Goal: Information Seeking & Learning: Learn about a topic

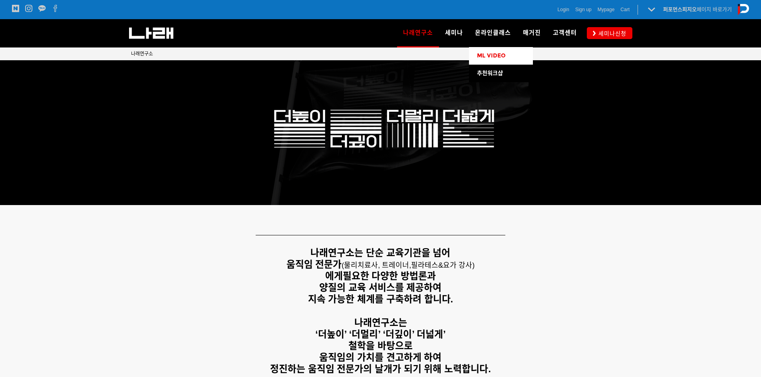
click at [491, 50] on link "ML VIDEO" at bounding box center [501, 56] width 64 height 18
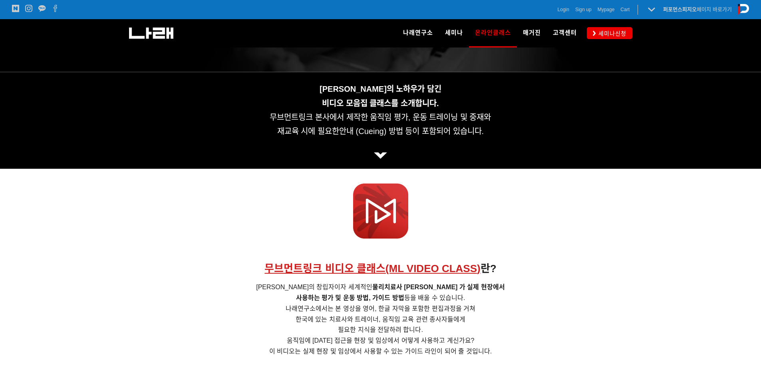
scroll to position [160, 0]
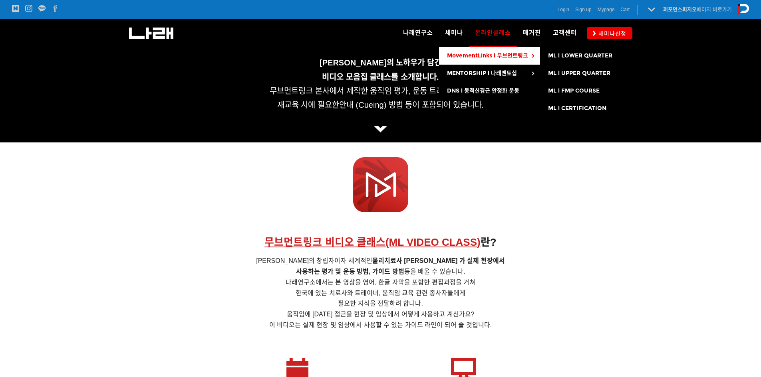
click at [464, 57] on span "MovementLinks l 무브먼트링크" at bounding box center [487, 55] width 81 height 7
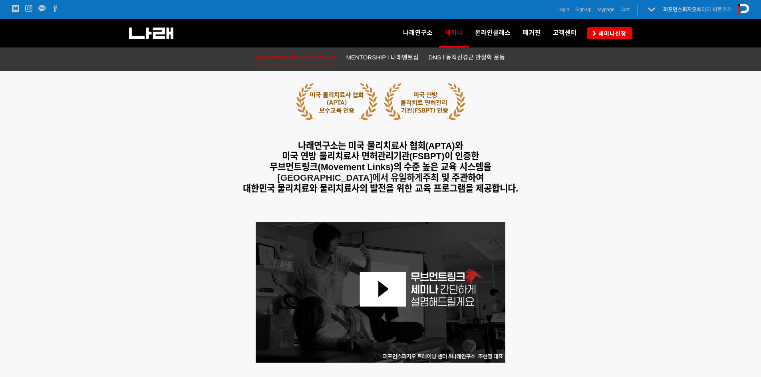
scroll to position [160, 0]
drag, startPoint x: 279, startPoint y: 156, endPoint x: 400, endPoint y: 170, distance: 121.8
click at [488, 159] on h5 "나래연구소는 미국 물리치료사 협회(APTA)와 미국 연방 물리치료사 면허관리기관(FSBPT)이 인증한 무브먼트링크(Movement Links)…" at bounding box center [380, 168] width 499 height 54
click at [393, 170] on span "무브먼트링크(Movement Links)의 수준 높은 교육 시스템을" at bounding box center [380, 167] width 221 height 10
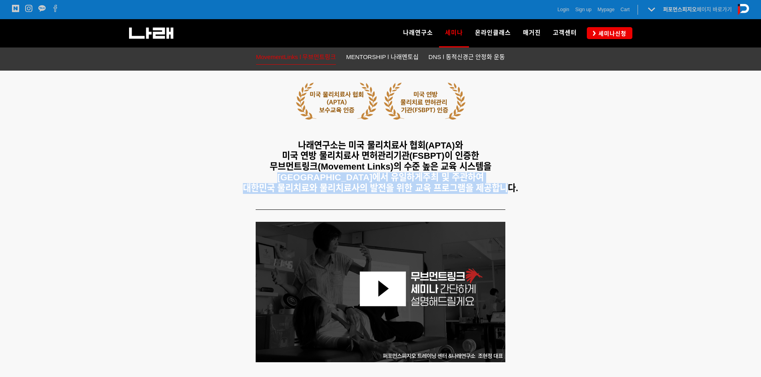
drag, startPoint x: 260, startPoint y: 179, endPoint x: 528, endPoint y: 190, distance: 269.0
click at [525, 189] on h5 "나래연구소는 미국 물리치료사 협회(APTA)와 미국 연방 물리치료사 면허관리기관(FSBPT)이 인증한 무브먼트링크(Movement Links)…" at bounding box center [380, 168] width 499 height 54
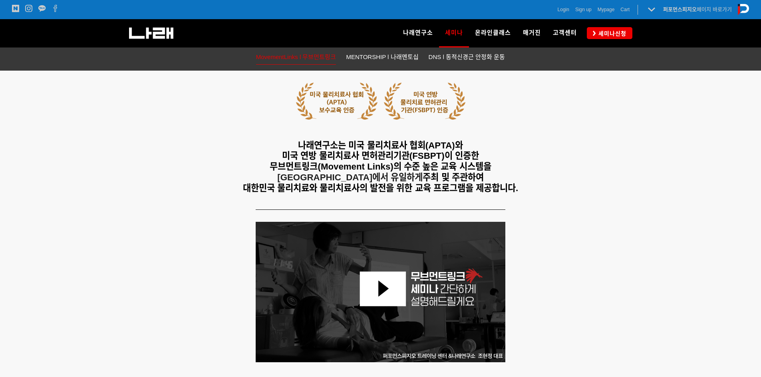
click at [637, 221] on div at bounding box center [380, 295] width 761 height 183
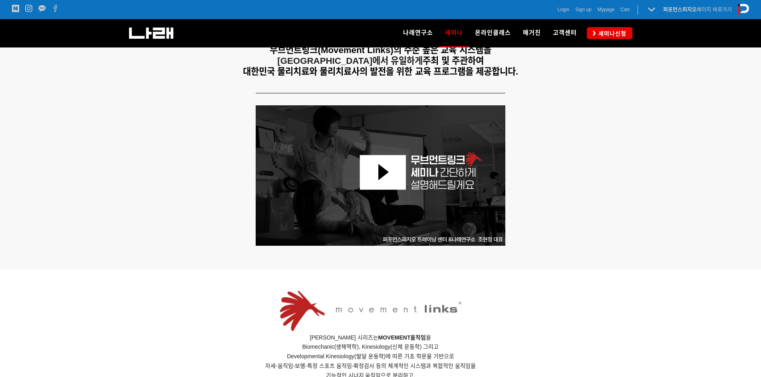
scroll to position [280, 0]
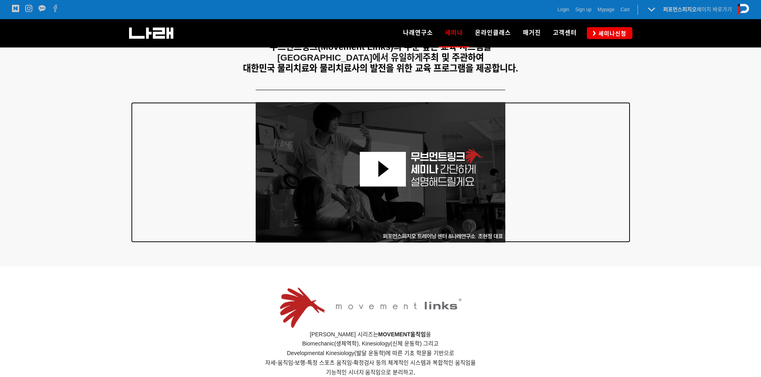
click at [387, 180] on img at bounding box center [381, 172] width 250 height 141
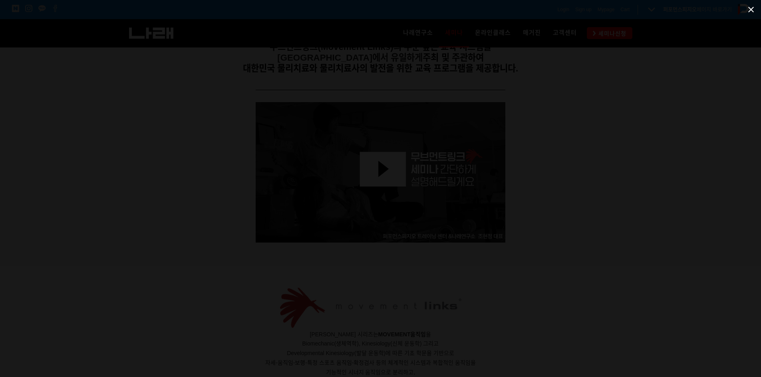
click at [748, 8] on span at bounding box center [751, 9] width 20 height 19
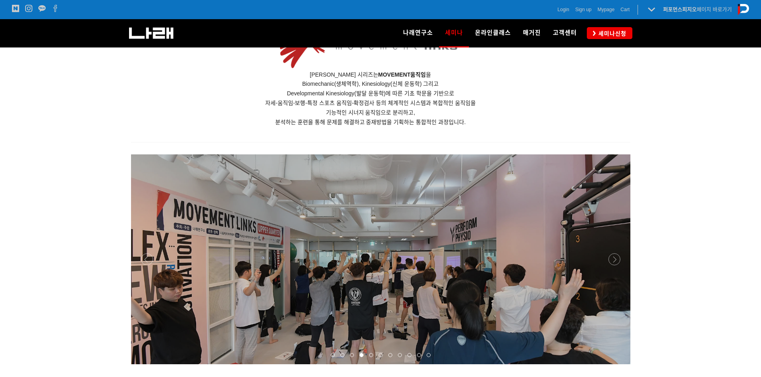
scroll to position [479, 0]
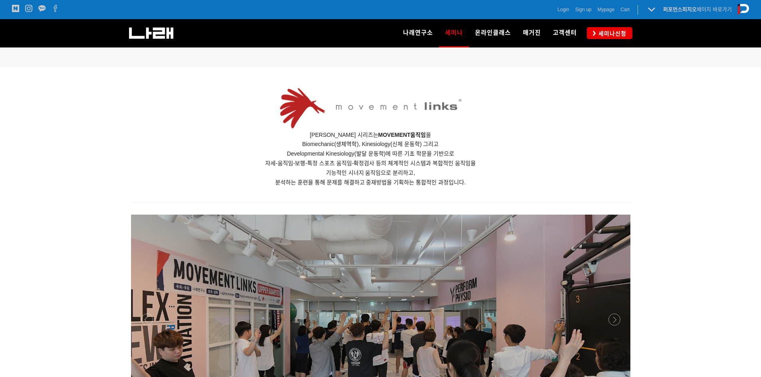
drag, startPoint x: 307, startPoint y: 134, endPoint x: 441, endPoint y: 137, distance: 134.2
click at [441, 137] on p "무브먼트링크 세미나 시리즈는 MOVEMENT 움직임 을 Biomechanic(생체역학), Kinesiology(신체 운동학) 그리고 Devel…" at bounding box center [370, 159] width 479 height 57
click at [378, 159] on p "무브먼트링크 세미나 시리즈는 MOVEMENT 움직임 을 Biomechanic(생체역학), Kinesiology(신체 운동학) 그리고 Devel…" at bounding box center [370, 159] width 479 height 57
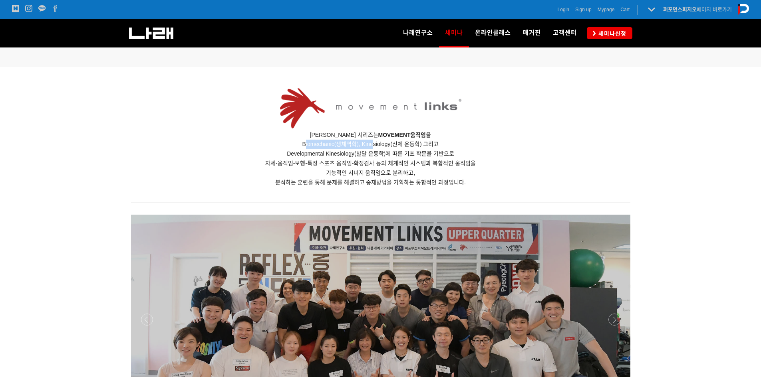
drag, startPoint x: 304, startPoint y: 144, endPoint x: 373, endPoint y: 144, distance: 69.1
click at [373, 144] on span "Biomechanic(생체역학), Kinesiology(신체 운동학) 그리고" at bounding box center [370, 144] width 137 height 6
drag, startPoint x: 376, startPoint y: 145, endPoint x: 441, endPoint y: 146, distance: 64.7
click at [441, 146] on p "무브먼트링크 세미나 시리즈는 MOVEMENT 움직임 을 Biomechanic(생체역학), Kinesiology(신체 운동학) 그리고 Devel…" at bounding box center [370, 159] width 479 height 57
click at [389, 155] on span "Developmental Kinesiology(발달 운동학)에 따른 기초 학문을 기반으로" at bounding box center [370, 154] width 167 height 6
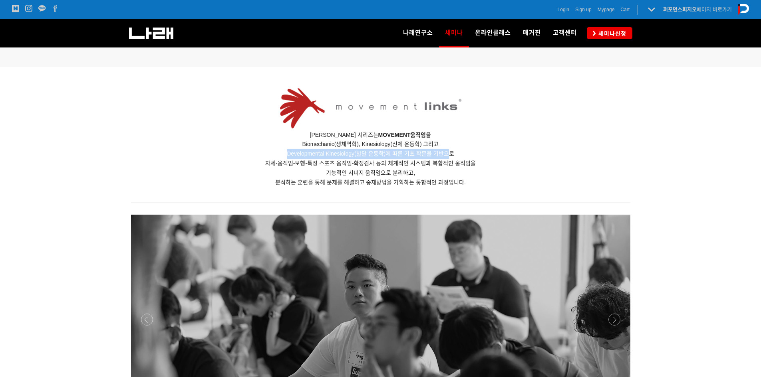
drag, startPoint x: 276, startPoint y: 152, endPoint x: 449, endPoint y: 153, distance: 173.7
click at [449, 153] on p "무브먼트링크 세미나 시리즈는 MOVEMENT 움직임 을 Biomechanic(생체역학), Kinesiology(신체 운동학) 그리고 Devel…" at bounding box center [370, 159] width 479 height 57
click at [454, 162] on span "자세-움직임-보행-특정 스포츠 움직임-확정검사 등의 체계적인 시스템과 복합적인 움직임을" at bounding box center [370, 163] width 210 height 6
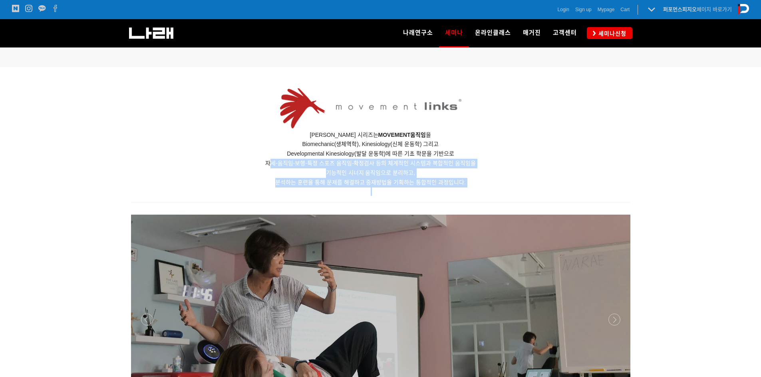
drag, startPoint x: 268, startPoint y: 163, endPoint x: 464, endPoint y: 180, distance: 196.4
click at [504, 190] on div "무브먼트링크 세미나 시리즈는 MOVEMENT 움직임 을 Biomechanic(생체역학), Kinesiology(신체 운동학) 그리고 Devel…" at bounding box center [370, 141] width 479 height 110
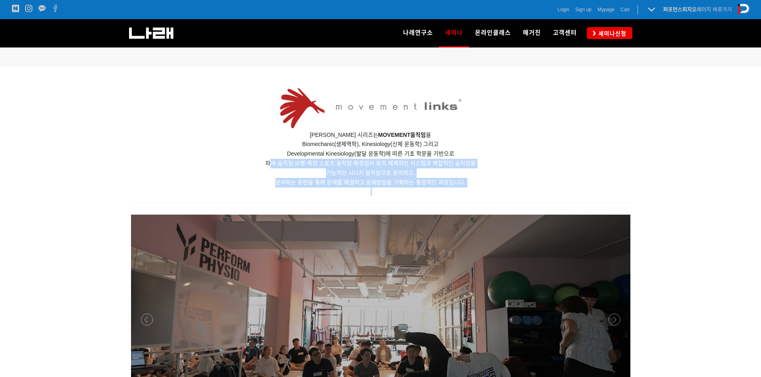
click at [383, 164] on span "자세-움직임-보행-특정 스포츠 움직임-확정검사 등의 체계적인 시스템과 복합적인 움직임을" at bounding box center [370, 163] width 210 height 6
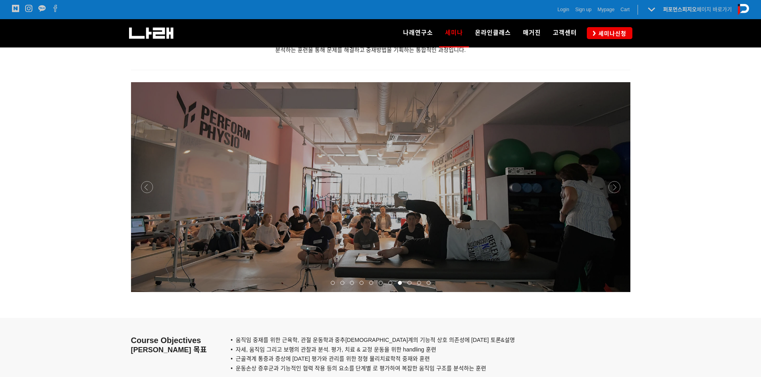
scroll to position [559, 0]
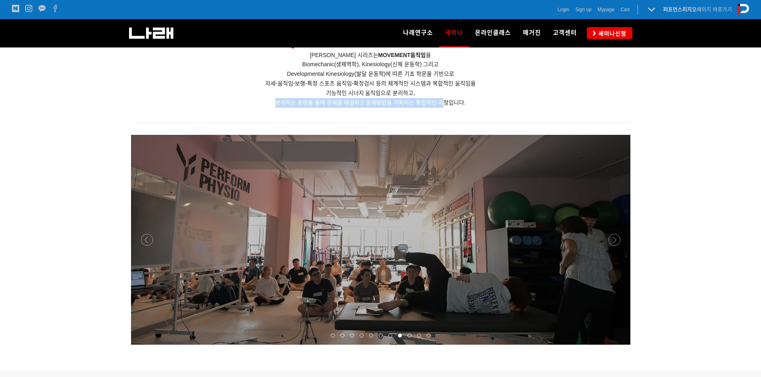
drag, startPoint x: 278, startPoint y: 102, endPoint x: 486, endPoint y: 103, distance: 208.1
click at [445, 103] on span "분석하는 훈련을 통해 문제를 해결하고 중재방법을 기획하는 통합적인 과정입니다." at bounding box center [370, 102] width 190 height 6
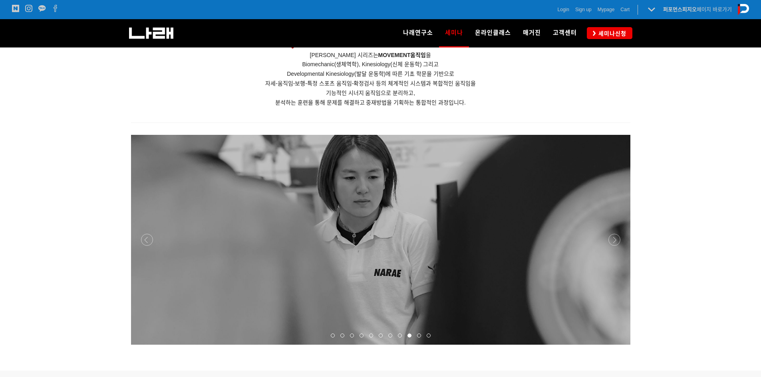
click at [535, 103] on p "무브먼트링크 세미나 시리즈는 MOVEMENT 움직임 을 Biomechanic(생체역학), Kinesiology(신체 운동학) 그리고 Devel…" at bounding box center [370, 79] width 479 height 57
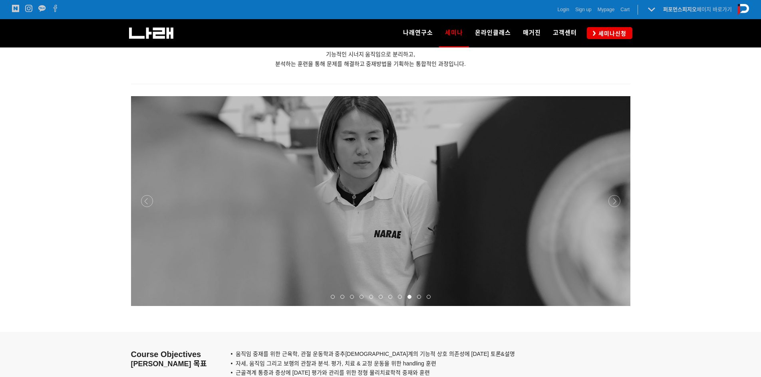
scroll to position [599, 0]
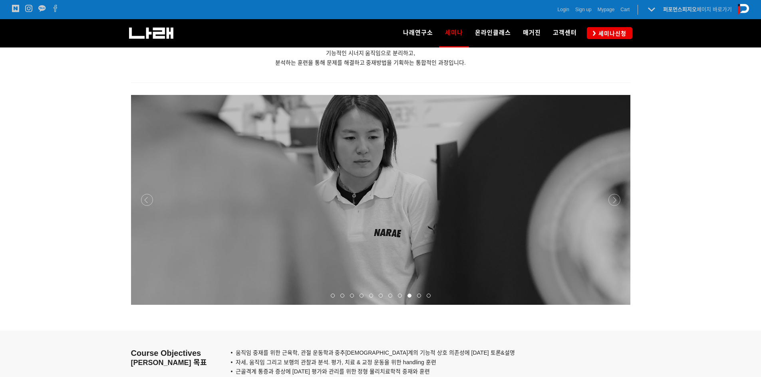
click at [618, 305] on div at bounding box center [380, 305] width 499 height 0
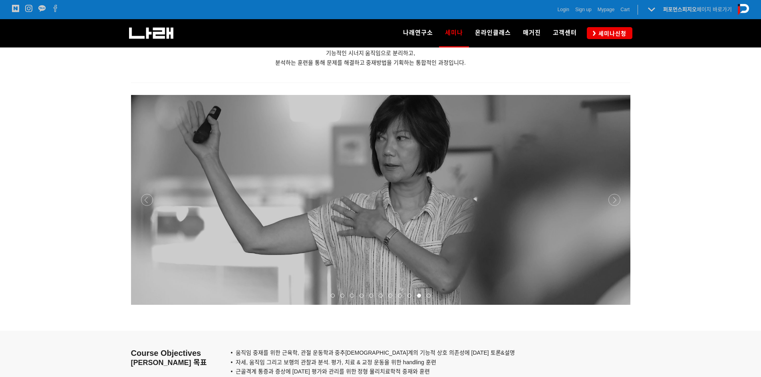
click at [618, 305] on div at bounding box center [380, 305] width 499 height 0
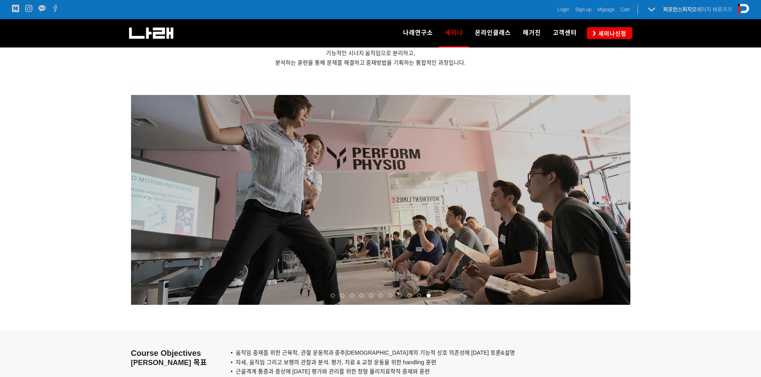
click at [618, 305] on div at bounding box center [380, 305] width 499 height 0
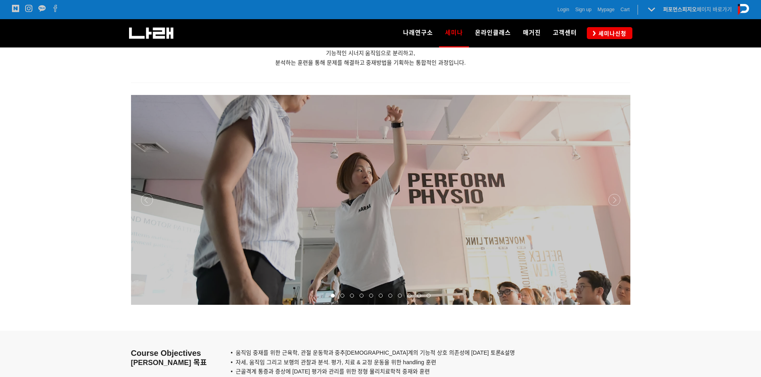
click at [619, 305] on div at bounding box center [380, 305] width 499 height 0
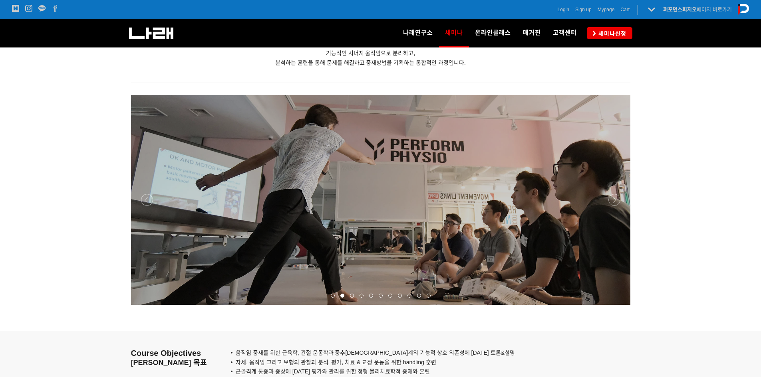
click at [611, 305] on div at bounding box center [380, 305] width 499 height 0
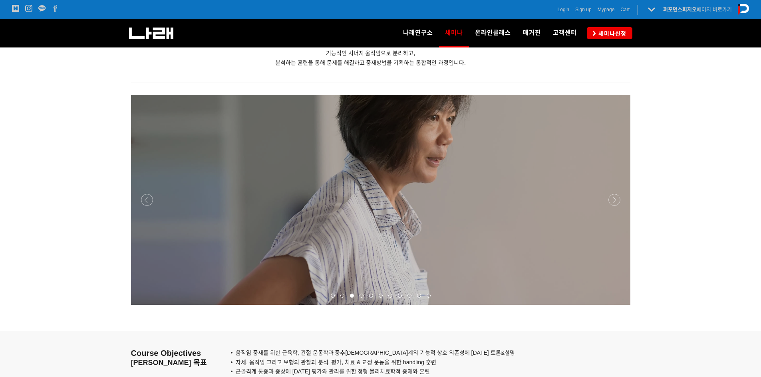
click at [151, 305] on div at bounding box center [380, 305] width 499 height 0
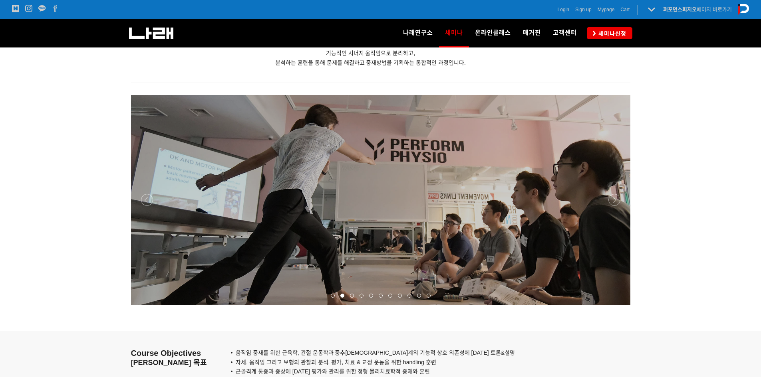
click at [617, 305] on div at bounding box center [380, 305] width 499 height 0
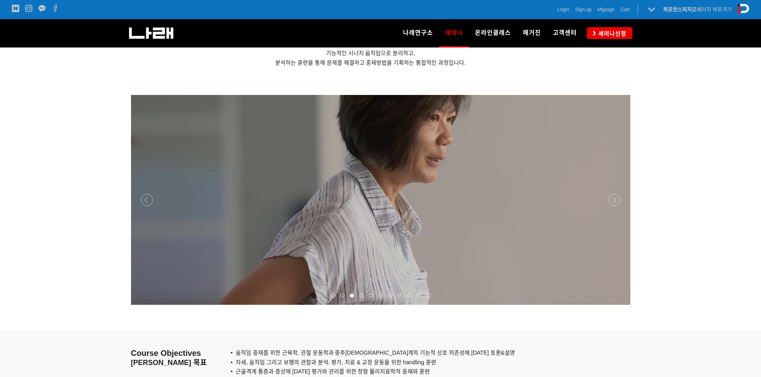
click at [617, 305] on div at bounding box center [380, 305] width 499 height 0
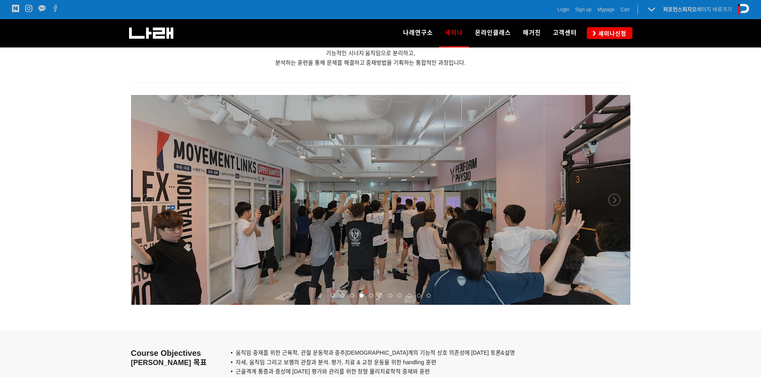
click at [609, 305] on div at bounding box center [380, 305] width 499 height 0
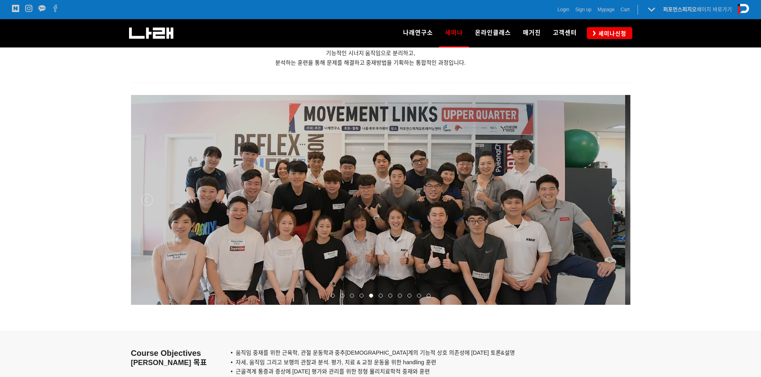
drag, startPoint x: 552, startPoint y: 274, endPoint x: 541, endPoint y: 275, distance: 11.6
click at [541, 275] on p at bounding box center [375, 200] width 499 height 210
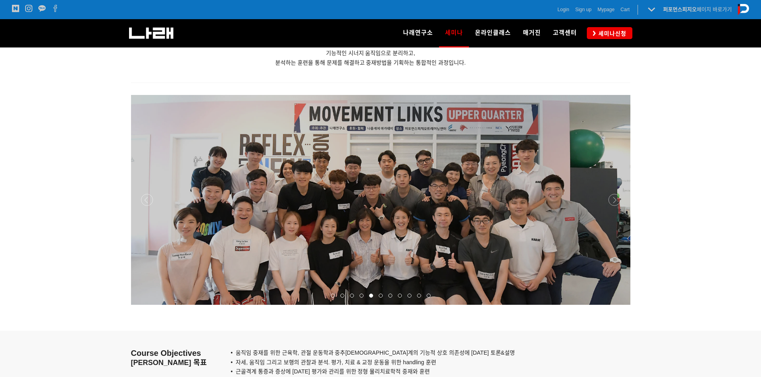
click at [615, 305] on div at bounding box center [380, 305] width 499 height 0
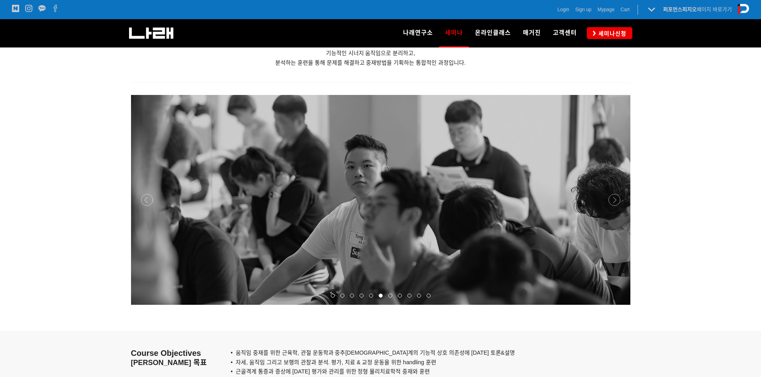
click at [613, 305] on div at bounding box center [380, 305] width 499 height 0
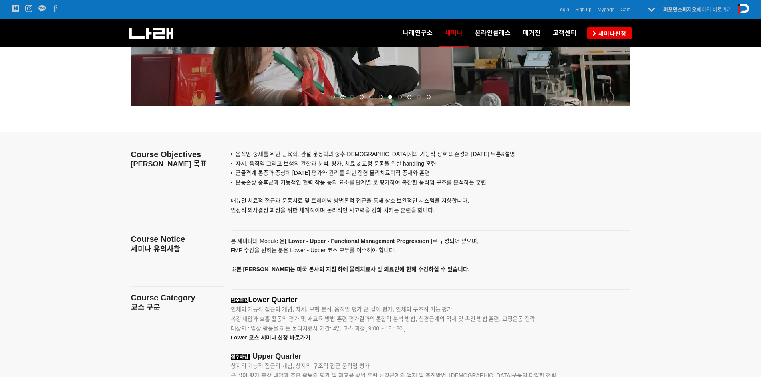
scroll to position [799, 0]
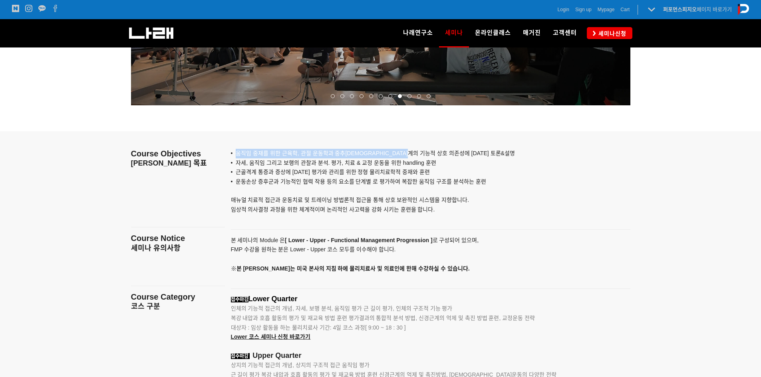
drag, startPoint x: 236, startPoint y: 153, endPoint x: 458, endPoint y: 168, distance: 222.6
click at [432, 158] on div "• 움직임 중재를 위한 근육학, 관절 운동학과 중추신경계의 기능적 상호 의존성에 대한 토론&설명 • 자세, 움직임 그리고 보행의 관찰과 분석.…" at bounding box center [420, 177] width 379 height 92
click at [490, 181] on p "• 운동손상 증후군과 기능적인 협력 작용 등의 요소를 단계별 로 평가하여 복잡한 움직임 구조를 분석하는 훈련 매뉴얼 치료적 접근과 운동치료 및…" at bounding box center [420, 195] width 379 height 37
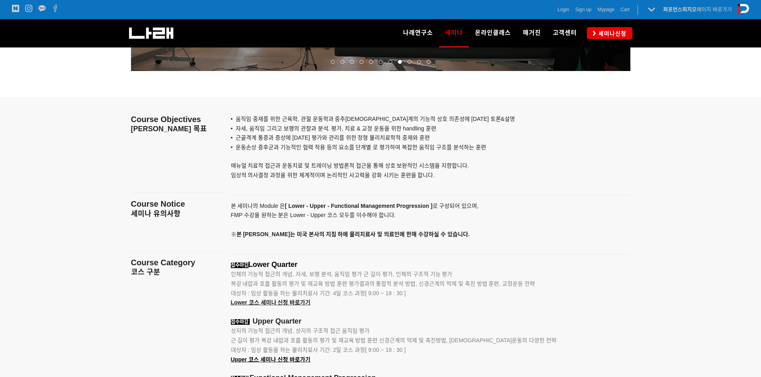
scroll to position [879, 0]
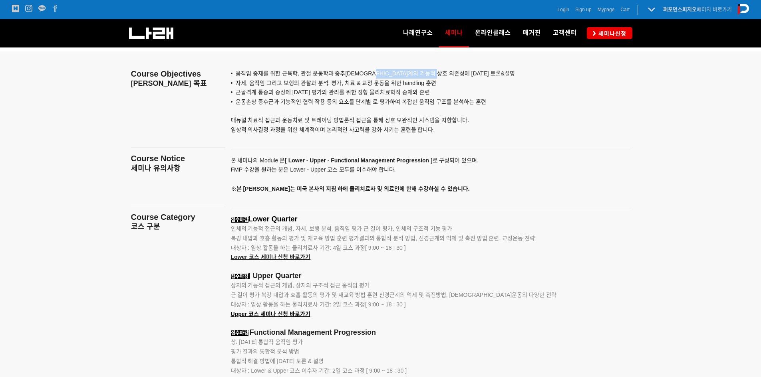
drag, startPoint x: 380, startPoint y: 72, endPoint x: 471, endPoint y: 85, distance: 92.4
click at [466, 74] on p "• 움직임 중재를 위한 근육학, 관절 운동학과 중추신경계의 기능적 상호 의존성에 대한 토론&설명" at bounding box center [420, 74] width 379 height 10
click at [474, 99] on span "• 운동손상 증후군과 기능적인 협력 작용 등의 요소를 단계별 로 평가하여 복잡한 움직임 구조를 분석하는 훈련" at bounding box center [358, 102] width 255 height 6
click at [715, 203] on div at bounding box center [380, 329] width 761 height 555
drag, startPoint x: 233, startPoint y: 81, endPoint x: 452, endPoint y: 84, distance: 219.3
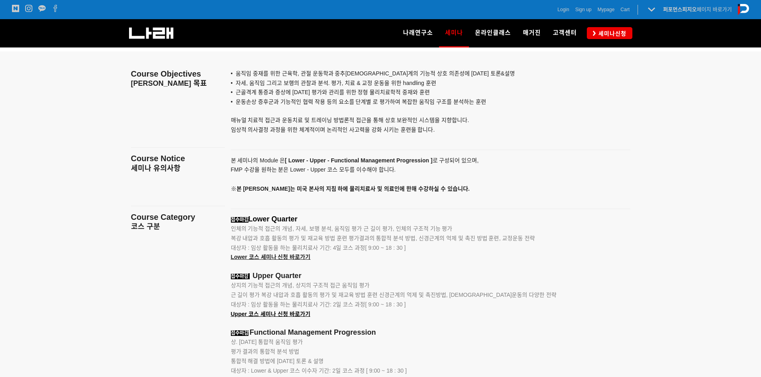
click at [450, 84] on p "• 자세, 움직임 그리고 보행의 관찰과 분석. 평가, 치료 & 교정 운동을 위한 handling 훈련" at bounding box center [420, 84] width 379 height 10
click at [520, 101] on p "• 운동손상 증후군과 기능적인 협력 작용 등의 요소를 단계별 로 평가하여 복잡한 움직임 구조를 분석하는 훈련 매뉴얼 치료적 접근과 운동치료 및…" at bounding box center [420, 115] width 379 height 37
drag, startPoint x: 365, startPoint y: 81, endPoint x: 448, endPoint y: 82, distance: 82.7
click at [444, 82] on p "• 자세, 움직임 그리고 보행의 관찰과 분석. 평가, 치료 & 교정 운동을 위한 handling 훈련" at bounding box center [420, 84] width 379 height 10
click at [498, 101] on p "• 운동손상 증후군과 기능적인 협력 작용 등의 요소를 단계별 로 평가하여 복잡한 움직임 구조를 분석하는 훈련 매뉴얼 치료적 접근과 운동치료 및…" at bounding box center [420, 115] width 379 height 37
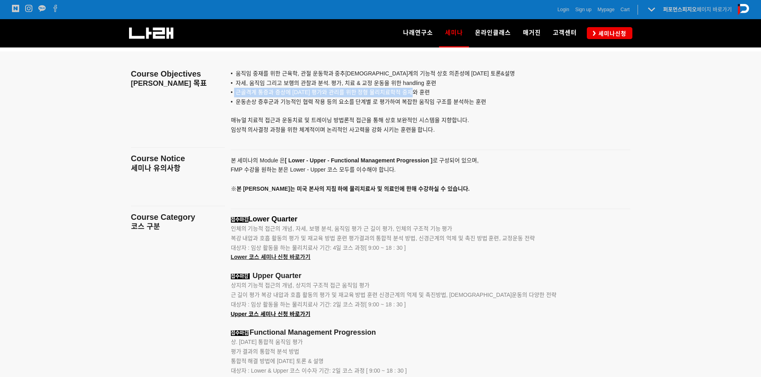
drag, startPoint x: 234, startPoint y: 92, endPoint x: 439, endPoint y: 97, distance: 205.7
click at [440, 93] on p "• 근골격계 통증과 증상에 대한 평가와 관리를 위한 정형 물리치료학적 중재와 훈련" at bounding box center [420, 93] width 379 height 10
click at [363, 104] on span "• 운동손상 증후군과 기능적인 협력 작용 등의 요소를 단계별 로 평가하여 복잡한 움직임 구조를 분석하는 훈련" at bounding box center [358, 102] width 255 height 6
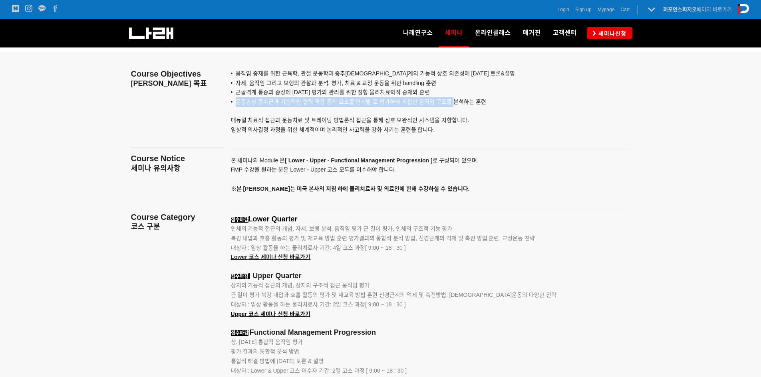
drag, startPoint x: 235, startPoint y: 101, endPoint x: 480, endPoint y: 109, distance: 244.5
click at [455, 100] on span "• 운동손상 증후군과 기능적인 협력 작용 등의 요소를 단계별 로 평가하여 복잡한 움직임 구조를 분석하는 훈련" at bounding box center [358, 102] width 255 height 6
click at [514, 118] on p "• 운동손상 증후군과 기능적인 협력 작용 등의 요소를 단계별 로 평가하여 복잡한 움직임 구조를 분석하는 훈련 매뉴얼 치료적 접근과 운동치료 및…" at bounding box center [420, 115] width 379 height 37
drag, startPoint x: 396, startPoint y: 102, endPoint x: 508, endPoint y: 104, distance: 112.2
click at [505, 102] on p "• 운동손상 증후군과 기능적인 협력 작용 등의 요소를 단계별 로 평가하여 복잡한 움직임 구조를 분석하는 훈련 매뉴얼 치료적 접근과 운동치료 및…" at bounding box center [420, 115] width 379 height 37
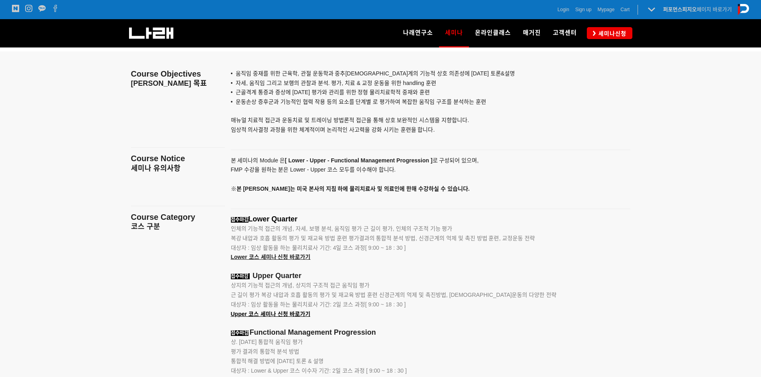
click at [510, 125] on p "• 운동손상 증후군과 기능적인 협력 작용 등의 요소를 단계별 로 평가하여 복잡한 움직임 구조를 분석하는 훈련 매뉴얼 치료적 접근과 운동치료 및…" at bounding box center [420, 115] width 379 height 37
drag, startPoint x: 236, startPoint y: 117, endPoint x: 428, endPoint y: 123, distance: 191.8
click at [413, 121] on span "매뉴얼 치료적 접근과 운동치료 및 트레이닝 방법론적 접근을 통해 상호 보완적인 시스템을 지향합니다." at bounding box center [350, 120] width 238 height 6
click at [521, 132] on p "• 운동손상 증후군과 기능적인 협력 작용 등의 요소를 단계별 로 평가하여 복잡한 움직임 구조를 분석하는 훈련 매뉴얼 치료적 접근과 운동치료 및…" at bounding box center [420, 115] width 379 height 37
drag, startPoint x: 231, startPoint y: 129, endPoint x: 278, endPoint y: 129, distance: 46.7
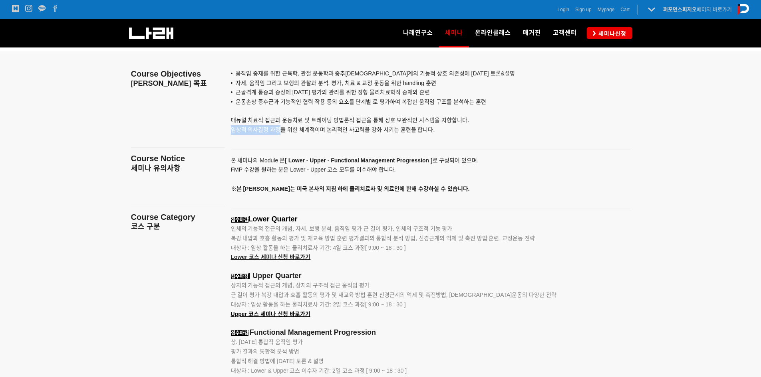
click at [278, 129] on div "• 움직임 중재를 위한 근육학, 관절 운동학과 중추신경계의 기능적 상호 의존성에 대한 토론&설명 • 자세, 움직임 그리고 보행의 관찰과 분석.…" at bounding box center [430, 98] width 411 height 92
click at [274, 138] on p at bounding box center [420, 139] width 379 height 9
drag, startPoint x: 306, startPoint y: 129, endPoint x: 447, endPoint y: 136, distance: 141.5
click at [438, 133] on p "• 운동손상 증후군과 기능적인 협력 작용 등의 요소를 단계별 로 평가하여 복잡한 움직임 구조를 분석하는 훈련 매뉴얼 치료적 접근과 운동치료 및…" at bounding box center [420, 115] width 379 height 37
click at [557, 142] on p at bounding box center [420, 139] width 379 height 9
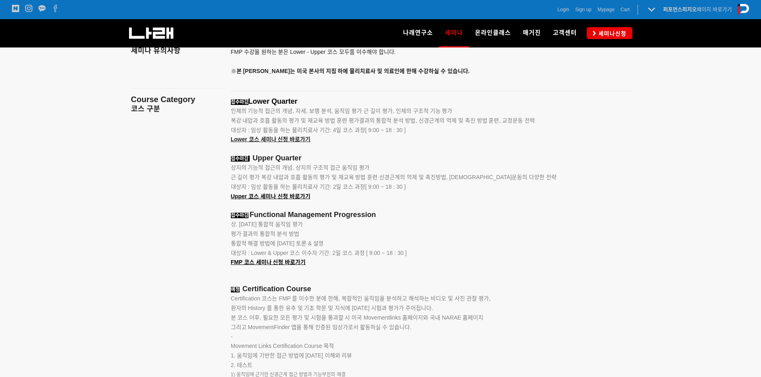
scroll to position [998, 0]
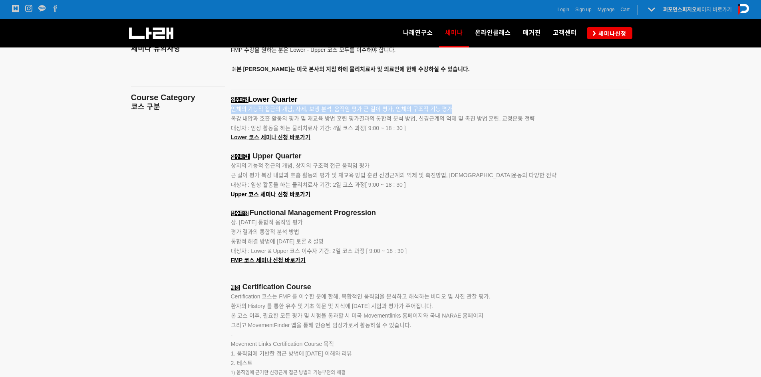
drag, startPoint x: 231, startPoint y: 108, endPoint x: 455, endPoint y: 109, distance: 224.0
click at [455, 109] on p "인체의 기능적 접근의 개념, 자세, 보행 분석, 움직임 평가 근 길이 평가, 인체의 구조적 기능 평가" at bounding box center [420, 110] width 379 height 10
click at [453, 125] on p "대상자 : 임상 활동을 하는 물리치료사 기간: 4일 코스 과정[ 9:00 ~ 18 : 30 ]" at bounding box center [420, 129] width 379 height 10
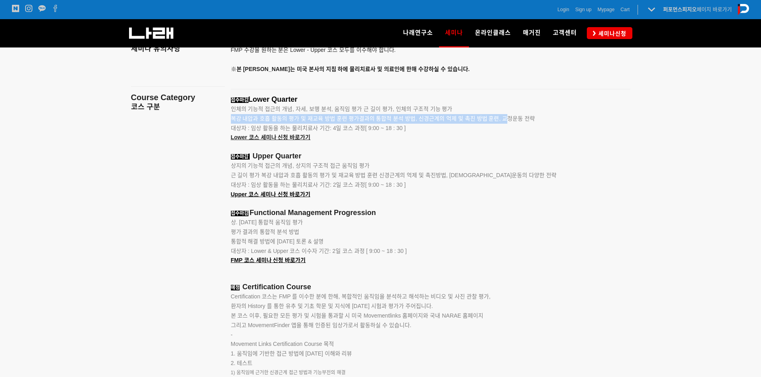
drag, startPoint x: 232, startPoint y: 118, endPoint x: 522, endPoint y: 129, distance: 290.6
click at [507, 121] on span "복강 내압과 호흡 활동의 평가 및 재교육 방법 훈련 평가결과의 통합적 분석 방법, 신경근계의 억제 및 촉진 방법 훈련, 교정운동 전략" at bounding box center [383, 118] width 304 height 6
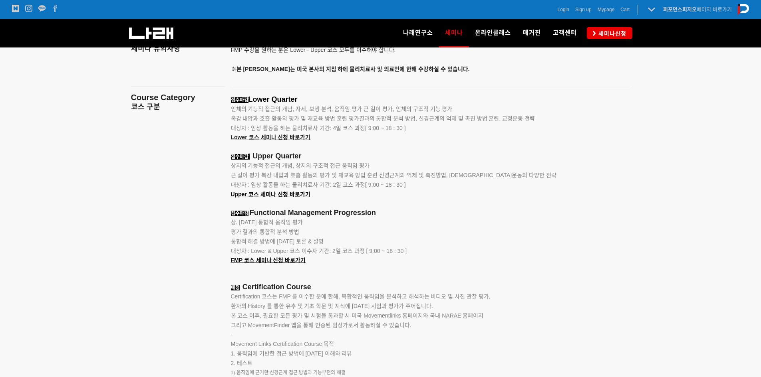
drag, startPoint x: 542, startPoint y: 145, endPoint x: 521, endPoint y: 152, distance: 22.9
click at [542, 145] on p at bounding box center [420, 148] width 379 height 10
drag, startPoint x: 231, startPoint y: 128, endPoint x: 353, endPoint y: 129, distance: 121.4
click at [353, 129] on span "대상자 : 임상 활동을 하는 물리치료사 기간: 4일 코스 과정[ 9:00 ~ 18 : 30 ]" at bounding box center [318, 128] width 175 height 6
click at [493, 150] on p at bounding box center [420, 148] width 379 height 10
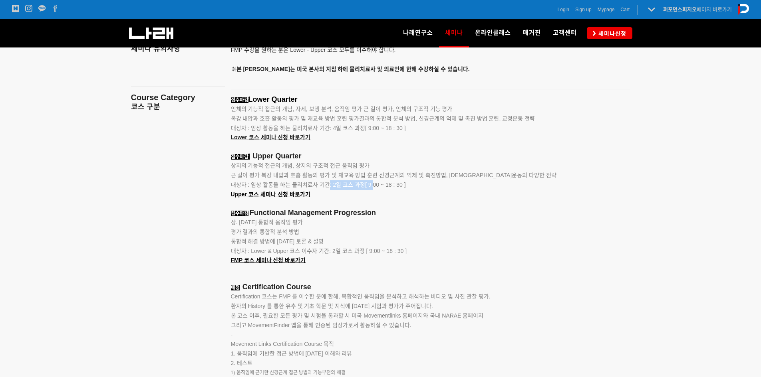
drag, startPoint x: 329, startPoint y: 184, endPoint x: 376, endPoint y: 186, distance: 47.2
click at [377, 184] on span "대상자 : 임상 활동을 하는 물리치료사 기간: 2일 코스 과정[ 9:00 ~ 18 : 30 ]" at bounding box center [318, 185] width 175 height 6
drag, startPoint x: 329, startPoint y: 250, endPoint x: 474, endPoint y: 244, distance: 144.7
click at [397, 250] on span "대상자 : Lower & Upper 코스 이수자 기간: 2일 코스 과정 [ 9:00 ~ 18 : 30 ]" at bounding box center [319, 251] width 176 height 6
click at [554, 231] on p "평가 결과의 통합적 분석 방법" at bounding box center [420, 233] width 379 height 10
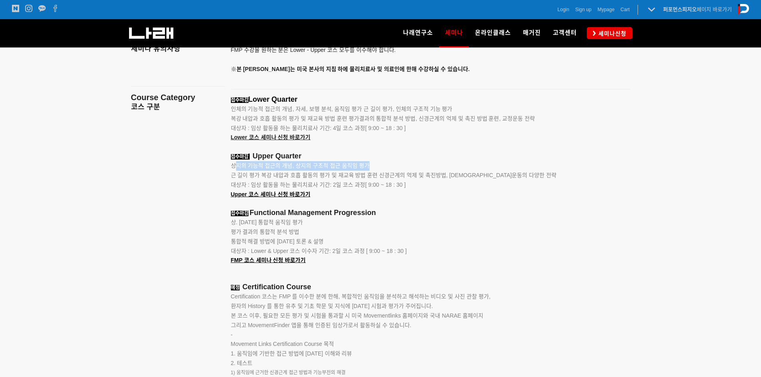
drag, startPoint x: 233, startPoint y: 164, endPoint x: 309, endPoint y: 171, distance: 76.7
click at [380, 167] on p "상지의 기능적 접근의 개념, 상지의 구조적 접근 움직임 평가" at bounding box center [420, 166] width 379 height 10
click at [248, 173] on span "근 길이 평가 복강 내압과 호흡 활동의 평가 및 재교육 방법 훈련 신경근계의 억제 및 촉진방법, 교정운동의 다양한 전략" at bounding box center [394, 175] width 326 height 6
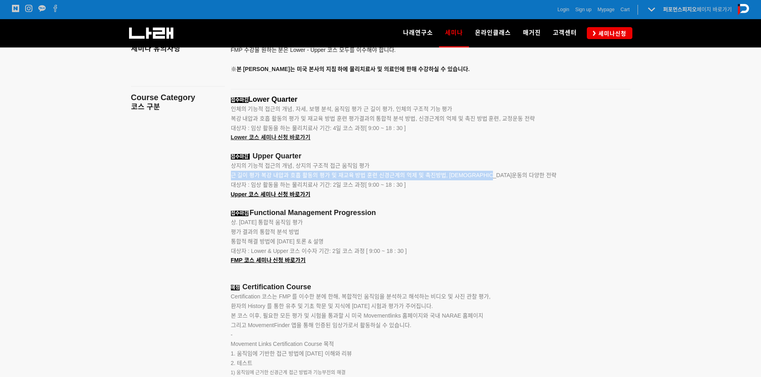
drag, startPoint x: 230, startPoint y: 174, endPoint x: 520, endPoint y: 183, distance: 289.3
click at [504, 177] on div "접수마감 Lower Quarter 인체의 기능적 접근의 개념, 자세, 보행 분석, 움직임 평가 근 길이 평가, 인체의 구조적 기능 평가 복강 …" at bounding box center [430, 290] width 411 height 391
click at [595, 206] on p at bounding box center [420, 204] width 379 height 10
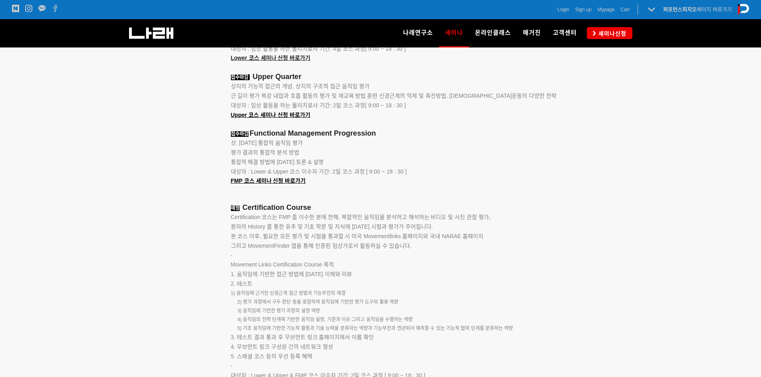
scroll to position [1078, 0]
drag, startPoint x: 229, startPoint y: 216, endPoint x: 300, endPoint y: 220, distance: 71.6
click at [300, 220] on div "접수마감 Lower Quarter 인체의 기능적 접근의 개념, 자세, 보행 분석, 움직임 평가 근 길이 평가, 인체의 구조적 기능 평가 복강 …" at bounding box center [430, 211] width 411 height 391
click at [348, 241] on p "Certification 코스는 FMP 를 이수한 분에 한해, 복합적인 움직임을 분석하고 해석하는 비디오 및 사진 관찰 평가, 환자의 Hist…" at bounding box center [420, 231] width 379 height 38
drag, startPoint x: 274, startPoint y: 218, endPoint x: 355, endPoint y: 220, distance: 81.9
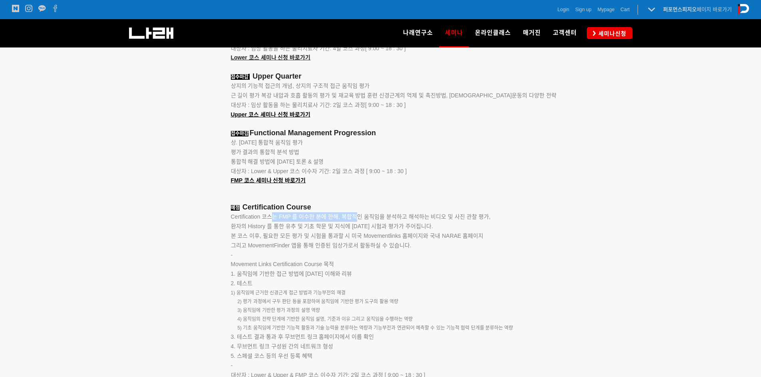
click at [354, 220] on p "Certification 코스는 FMP 를 이수한 분에 한해, 복합적인 움직임을 분석하고 해석하는 비디오 및 사진 관찰 평가, 환자의 Hist…" at bounding box center [420, 231] width 379 height 38
click at [405, 236] on span "본 코스 이후, 필요한 모든 평가 및 시험을 통과할 시 미국 Movementlinks 홈페이지와 국내 NARAE 홈페이지" at bounding box center [357, 236] width 253 height 6
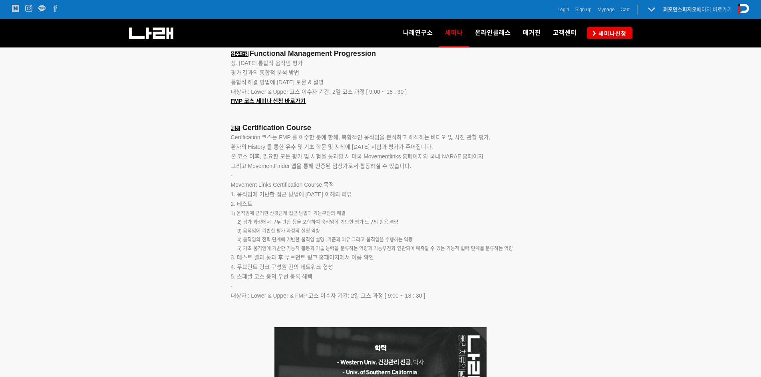
scroll to position [1158, 0]
drag, startPoint x: 399, startPoint y: 138, endPoint x: 487, endPoint y: 139, distance: 88.3
click at [486, 139] on span "Certification 코스는 FMP 를 이수한 분에 한해, 복합적인 움직임을 분석하고 해석하는 비디오 및 사진 관찰 평가," at bounding box center [361, 137] width 260 height 6
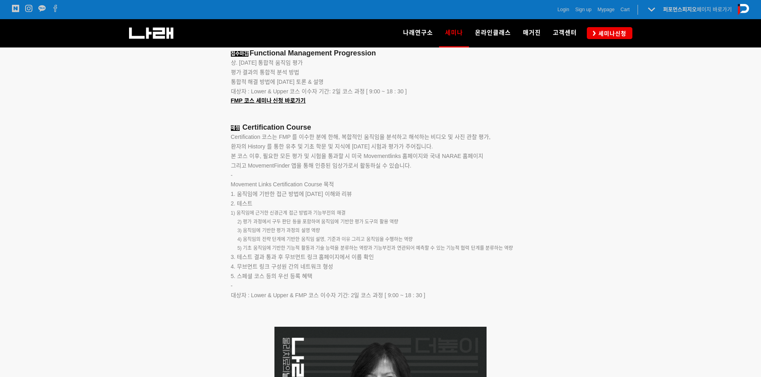
click at [502, 159] on p "Certification 코스는 FMP 를 이수한 분에 한해, 복합적인 움직임을 분석하고 해석하는 비디오 및 사진 관찰 평가, 환자의 Hist…" at bounding box center [420, 152] width 379 height 38
drag, startPoint x: 232, startPoint y: 145, endPoint x: 348, endPoint y: 155, distance: 116.6
click at [348, 155] on p "Certification 코스는 FMP 를 이수한 분에 한해, 복합적인 움직임을 분석하고 해석하는 비디오 및 사진 관찰 평가, 환자의 Hist…" at bounding box center [420, 152] width 379 height 38
click at [395, 179] on p "-" at bounding box center [420, 176] width 379 height 10
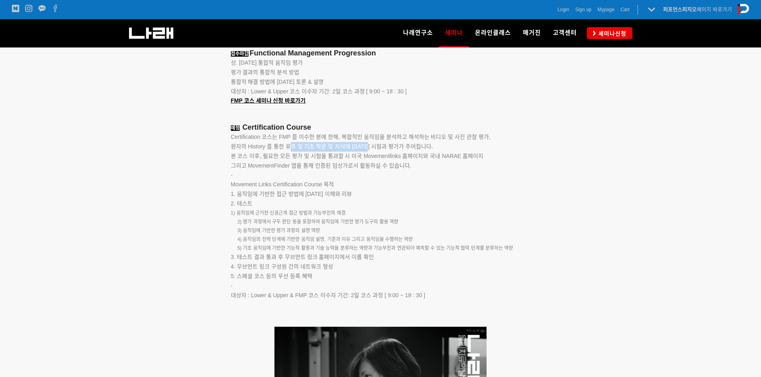
drag, startPoint x: 296, startPoint y: 147, endPoint x: 375, endPoint y: 146, distance: 79.9
click at [375, 146] on span "환자의 History 를 통한 유추 및 기초 학문 및 지식에 대한 시험과 평가가 주어집니다." at bounding box center [332, 146] width 202 height 6
click at [444, 163] on p "Certification 코스는 FMP 를 이수한 분에 한해, 복합적인 움직임을 분석하고 해석하는 비디오 및 사진 관찰 평가, 환자의 Hist…" at bounding box center [420, 152] width 379 height 38
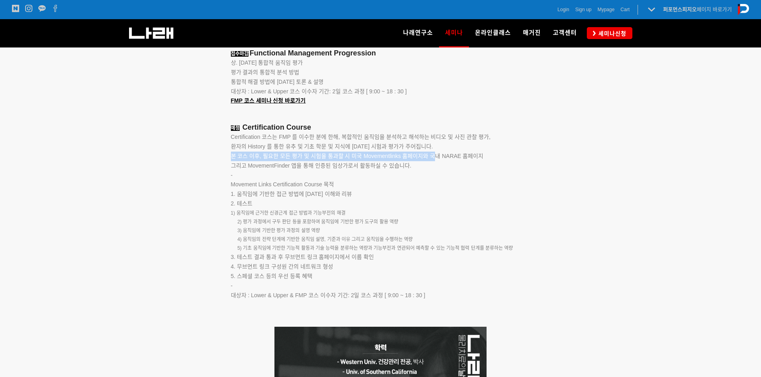
drag, startPoint x: 231, startPoint y: 155, endPoint x: 436, endPoint y: 159, distance: 205.3
click at [436, 159] on span "본 코스 이후, 필요한 모든 평가 및 시험을 통과할 시 미국 Movementlinks 홈페이지와 국내 NARAE 홈페이지" at bounding box center [357, 156] width 253 height 6
drag, startPoint x: 478, startPoint y: 177, endPoint x: 489, endPoint y: 184, distance: 13.4
click at [478, 177] on p "-" at bounding box center [420, 176] width 379 height 10
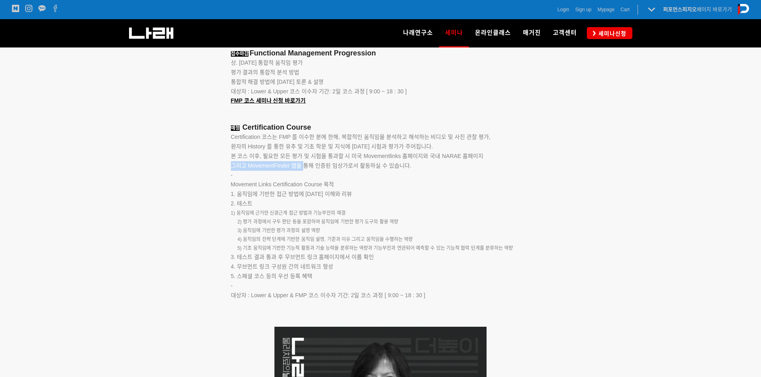
drag, startPoint x: 232, startPoint y: 164, endPoint x: 304, endPoint y: 165, distance: 71.9
click at [304, 165] on span "그리고 MovementFinder 앱을 통해 인증된 임상가로서 활동하실 수 있습니다." at bounding box center [321, 166] width 181 height 6
click at [492, 180] on p "Movement Links Certification Course 목적" at bounding box center [420, 185] width 379 height 10
drag, startPoint x: 290, startPoint y: 164, endPoint x: 355, endPoint y: 163, distance: 64.7
click at [355, 163] on span "그리고 MovementFinder 앱을 통해 인증된 임상가로서 활동하실 수 있습니다." at bounding box center [321, 166] width 181 height 6
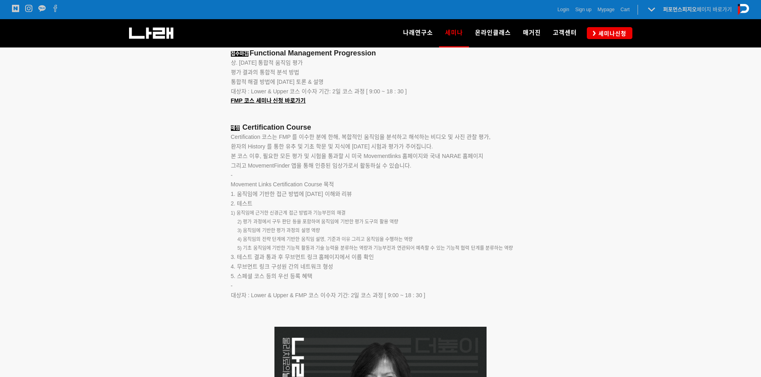
click at [506, 197] on p "1. 움직임에 기반한 접근 방법에 대한 이해와 리뷰" at bounding box center [420, 195] width 379 height 10
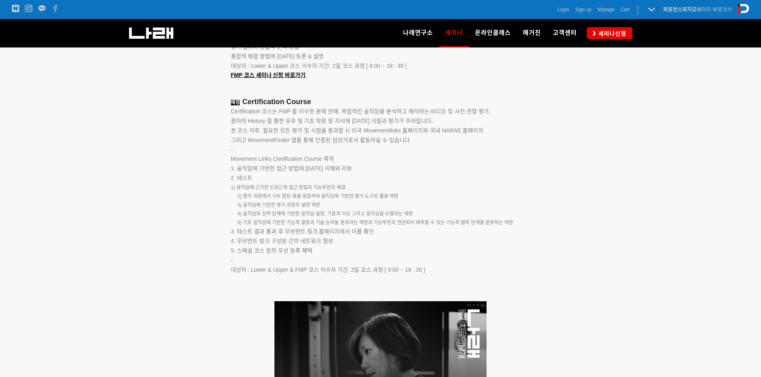
scroll to position [1198, 0]
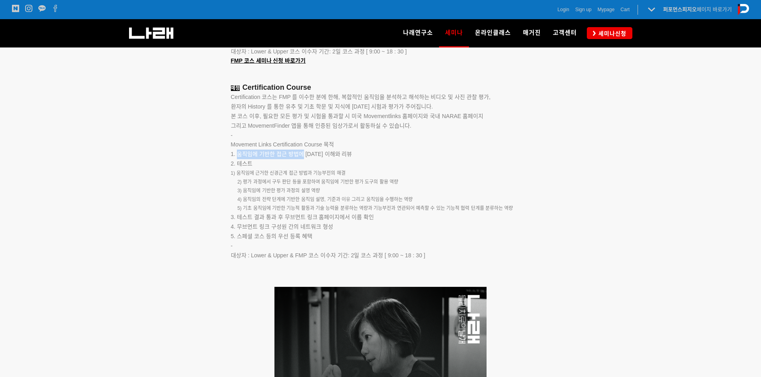
drag, startPoint x: 239, startPoint y: 154, endPoint x: 304, endPoint y: 151, distance: 64.8
click at [304, 151] on p "1. 움직임에 기반한 접근 방법에 대한 이해와 리뷰" at bounding box center [420, 155] width 379 height 10
click at [500, 171] on p "1) 움직임에 근거한 신경근계 접근 방법과 기능부전의 해결" at bounding box center [420, 173] width 379 height 9
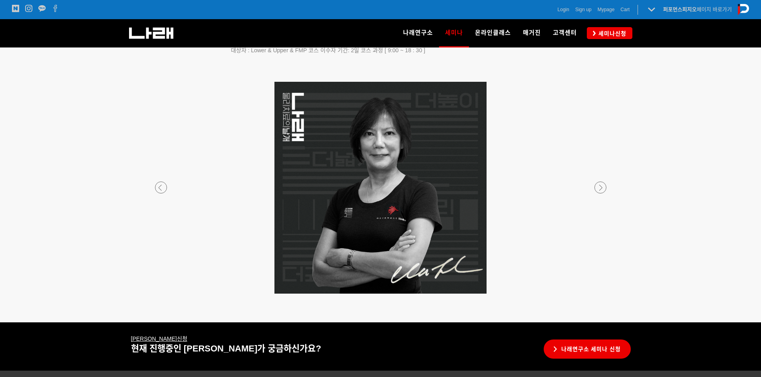
scroll to position [1480, 0]
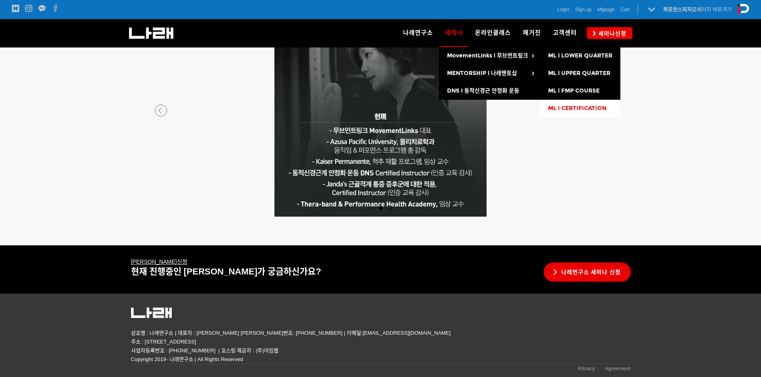
click at [587, 110] on span "ML l CERTIFICATION" at bounding box center [577, 108] width 58 height 7
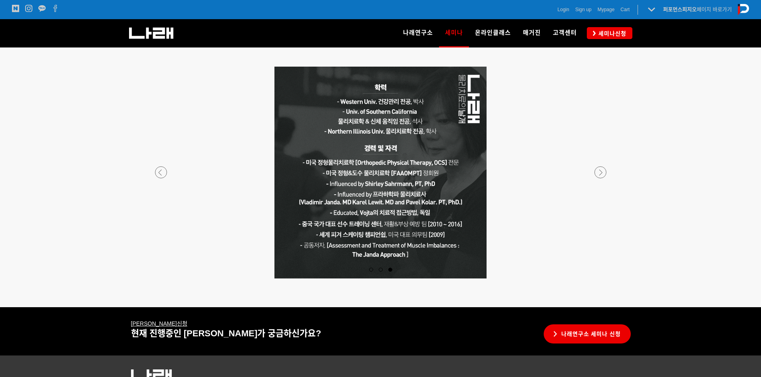
scroll to position [1401, 0]
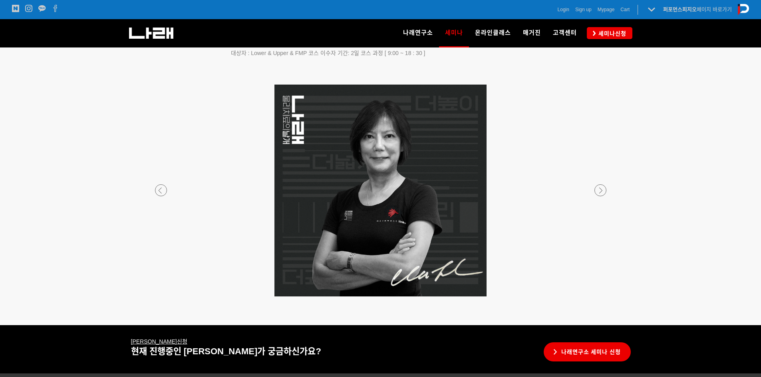
click at [168, 185] on p at bounding box center [380, 191] width 471 height 212
click at [156, 297] on div at bounding box center [380, 297] width 471 height 0
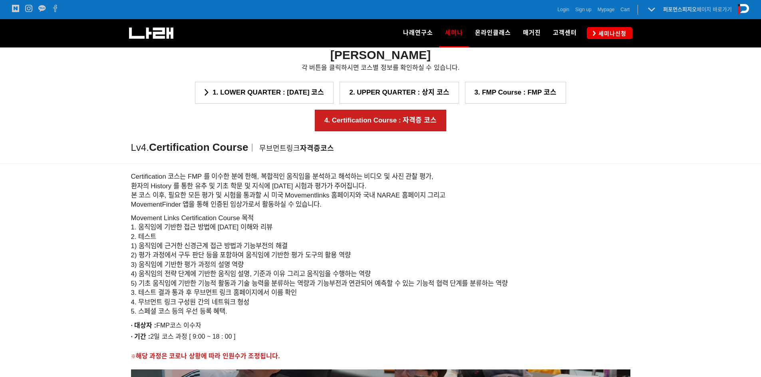
scroll to position [799, 0]
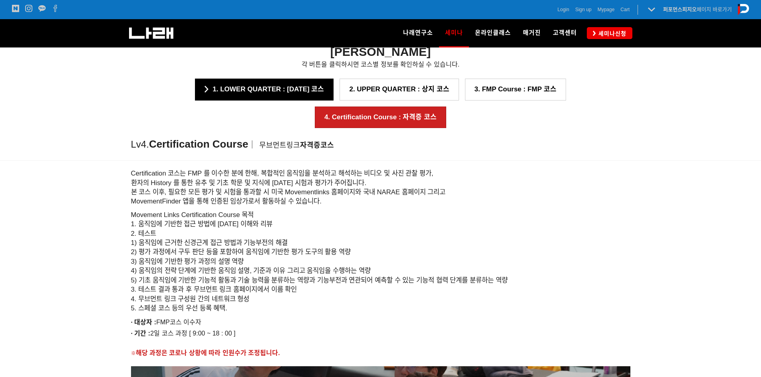
click at [195, 92] on link "1. LOWER QUARTER : [DATE] 코스" at bounding box center [264, 90] width 139 height 22
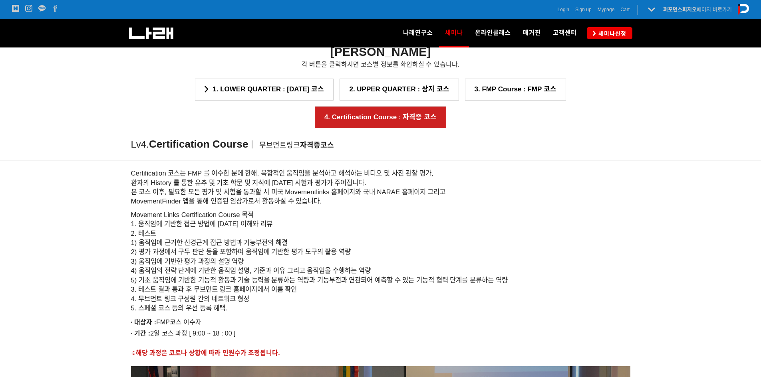
scroll to position [714, 0]
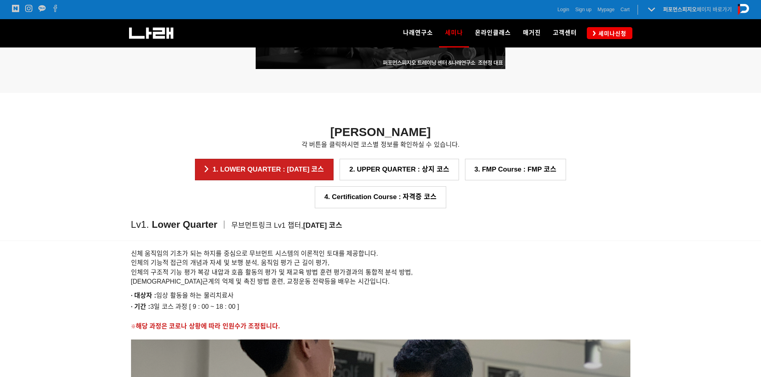
scroll to position [638, 0]
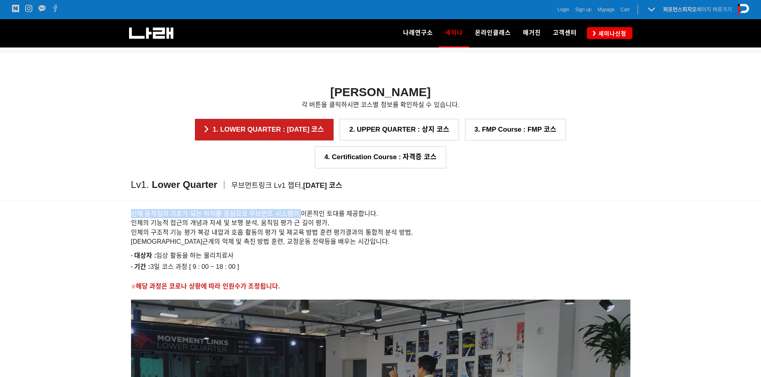
drag, startPoint x: 132, startPoint y: 186, endPoint x: 298, endPoint y: 186, distance: 165.3
click at [298, 210] on span "신체 움직임의 기초가 되는 하지를 중심으로 무브먼트 시스템의 이론적인 토대를 제공합니다." at bounding box center [254, 213] width 247 height 7
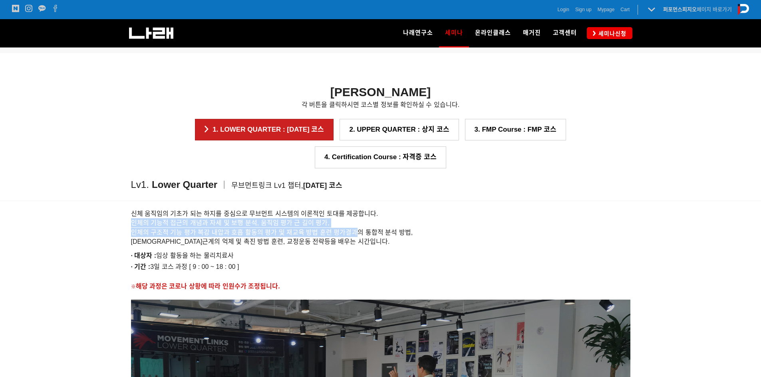
drag, startPoint x: 135, startPoint y: 194, endPoint x: 350, endPoint y: 210, distance: 216.3
click at [353, 204] on div "신체 움직임의 기초가 되는 하지를 중심으로 무브먼트 시스템의 이론적인 토대를 제공합니다. 인체의 기능적 접근의 개념과 자세 및 보행 분석, 움…" at bounding box center [380, 370] width 511 height 338
click at [341, 250] on p "· 대상자 : 임상 활동을 하는 물리치료사" at bounding box center [380, 255] width 499 height 11
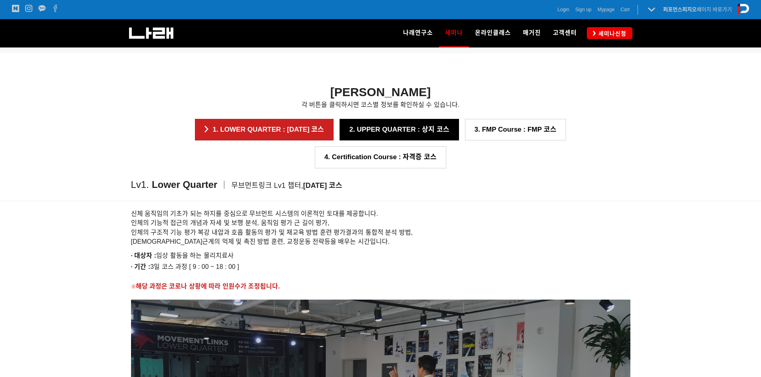
click at [339, 130] on link "2. UPPER QUARTER : 상지 코스" at bounding box center [398, 130] width 119 height 22
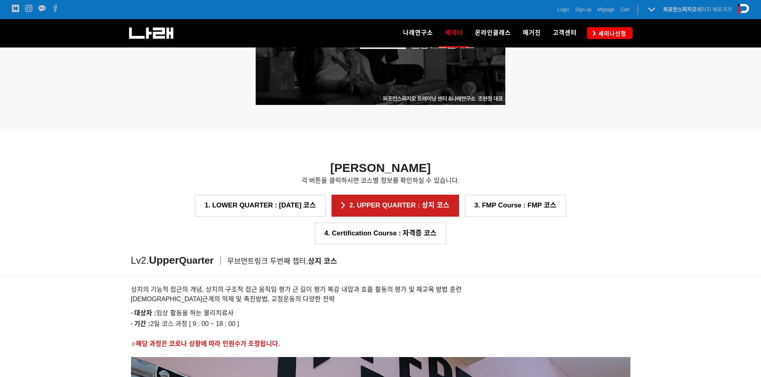
scroll to position [721, 0]
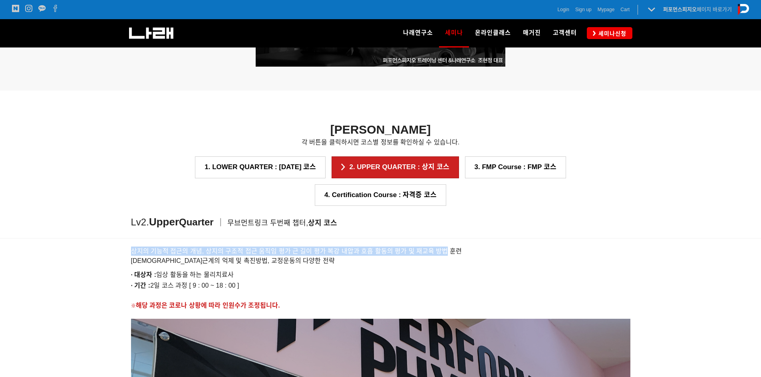
drag, startPoint x: 132, startPoint y: 222, endPoint x: 447, endPoint y: 224, distance: 315.1
click at [447, 248] on span "상지의 기능적 접근의 개념, 상지의 구조적 접근 움직임 평가 근 길이 평가 복강 내압과 호흡 활동의 평가 및 재교육 방법 훈련" at bounding box center [296, 251] width 331 height 7
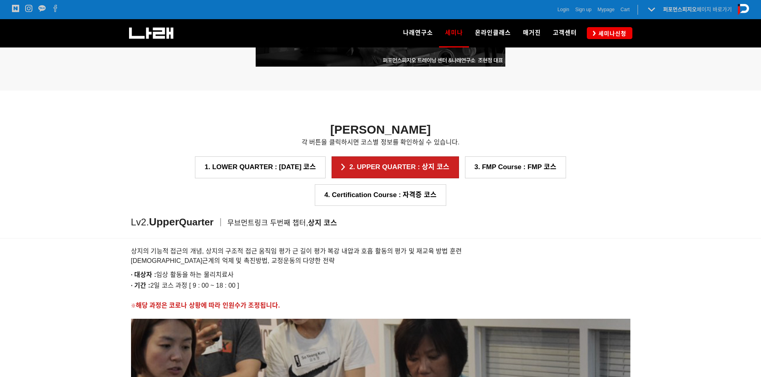
click at [329, 243] on div "상지의 기능적 접근의 개념, 상지의 구조적 접근 움직임 평가 근 길이 평가 복강 내압과 호흡 활동의 평가 및 재교육 방법 훈련 신경근계의 억제…" at bounding box center [380, 277] width 499 height 68
click at [465, 163] on link "3. FMP Course : FMP 코스" at bounding box center [515, 168] width 101 height 22
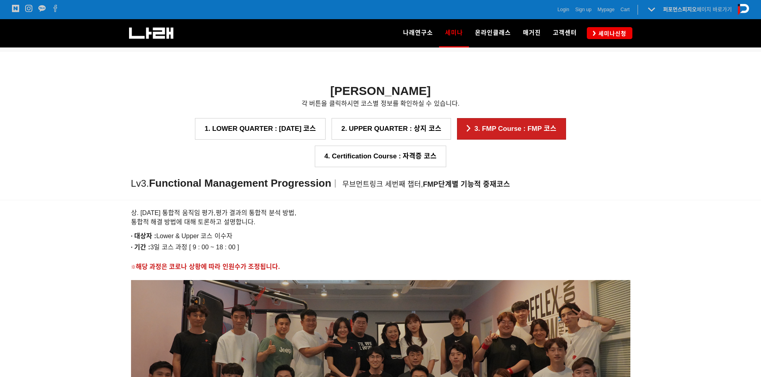
scroll to position [780, 0]
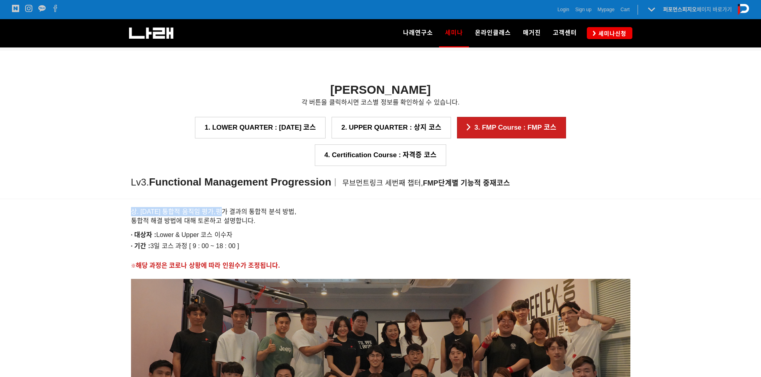
drag, startPoint x: 127, startPoint y: 187, endPoint x: 216, endPoint y: 184, distance: 88.7
click at [214, 199] on div "상. [DATE] 통합적 움직임 평가, 평가 결과의 통합적 분석 방법, 통합적 해결 방법에 대해 토론하고 설명합니다. · 대상자 : Lower…" at bounding box center [380, 358] width 511 height 319
click at [297, 207] on h6 "상. [DATE] 통합적 움직임 평가, 평가 결과의 통합적 분석 방법, 통합적 해결 방법에 대해 토론하고 설명합니다." at bounding box center [380, 216] width 499 height 19
drag, startPoint x: 206, startPoint y: 185, endPoint x: 251, endPoint y: 186, distance: 44.7
click at [251, 207] on h6 "상. 하지 통합적 움직임 평가, 평가 결과의 통합적 분석 방법, 통합적 해결 방법에 대해 토론하고 설명합니다." at bounding box center [380, 216] width 499 height 19
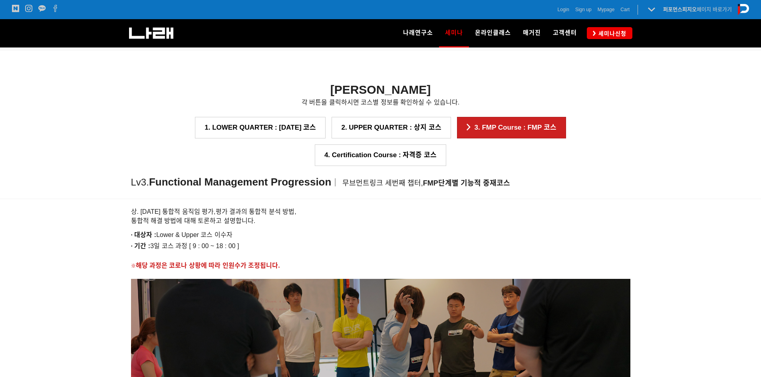
click at [262, 207] on h6 "상. 하지 통합적 움직임 평가, 평가 결과의 통합적 분석 방법, 통합적 해결 방법에 대해 토론하고 설명합니다." at bounding box center [380, 216] width 499 height 19
drag, startPoint x: 203, startPoint y: 183, endPoint x: 269, endPoint y: 184, distance: 65.5
click at [269, 207] on h6 "상. 하지 통합적 움직임 평가, 평가 결과의 통합적 분석 방법, 통합적 해결 방법에 대해 토론하고 설명합니다." at bounding box center [380, 216] width 499 height 19
click at [266, 207] on h6 "상. 하지 통합적 움직임 평가, 평가 결과의 통합적 분석 방법, 통합적 해결 방법에 대해 토론하고 설명합니다." at bounding box center [380, 216] width 499 height 19
drag, startPoint x: 133, startPoint y: 194, endPoint x: 230, endPoint y: 194, distance: 96.2
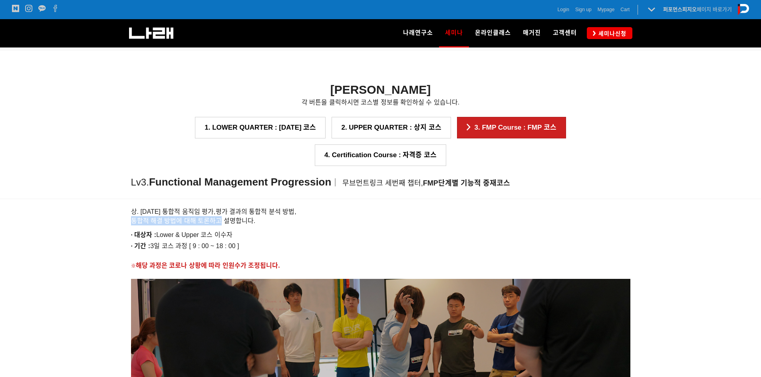
click at [220, 199] on div "상. 하지 통합적 움직임 평가, 평가 결과의 통합적 분석 방법, 통합적 해결 방법에 대해 토론하고 설명합니다. · 대상자 : Lower & U…" at bounding box center [380, 358] width 511 height 319
click at [322, 207] on h6 "상. 하지 통합적 움직임 평가, 평가 결과의 통합적 분석 방법, 통합적 해결 방법에 대해 토론하고 설명합니다." at bounding box center [380, 216] width 499 height 19
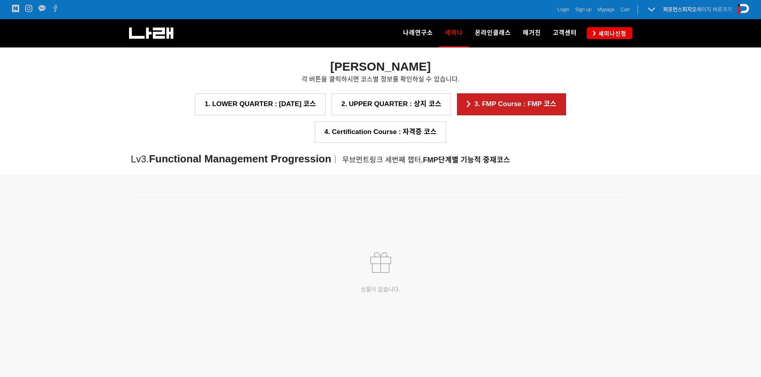
scroll to position [1140, 0]
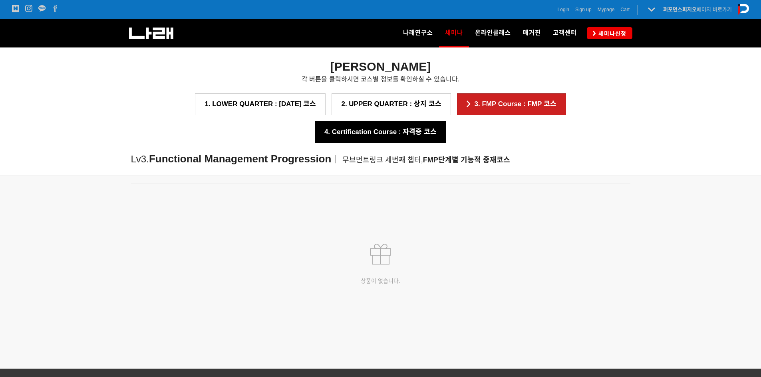
click at [446, 121] on link "4. Certification Course : 자격증 코스" at bounding box center [380, 132] width 131 height 22
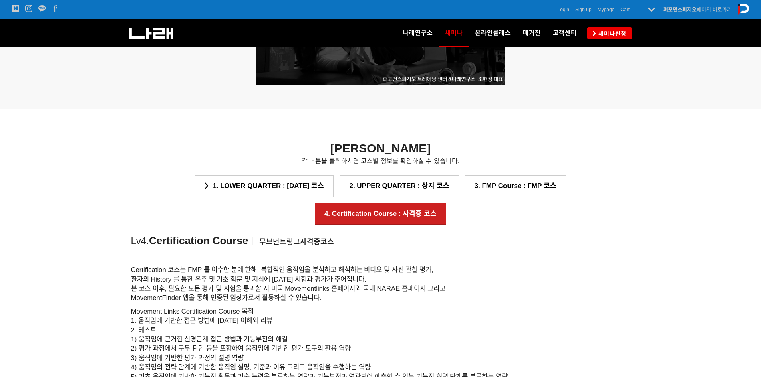
scroll to position [801, 0]
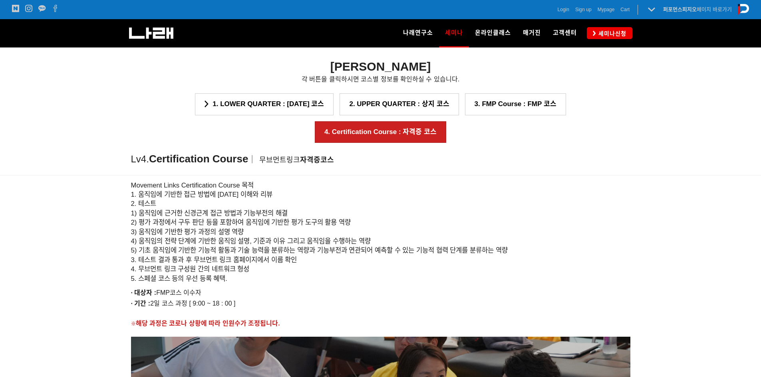
click at [444, 198] on h6 "Movement Links Certification Course 목적 1. 움직임에 기반한 접근 방법에 대한 이해와 리뷰 2. 테스트 1) 움…" at bounding box center [380, 232] width 499 height 103
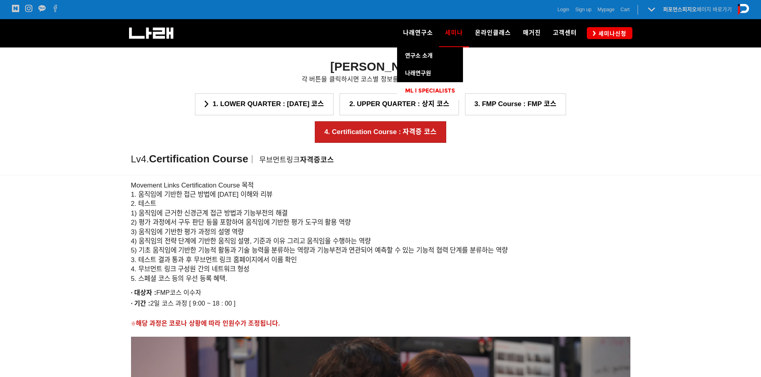
click at [419, 90] on span "ML l SPECIALISTS" at bounding box center [430, 90] width 50 height 7
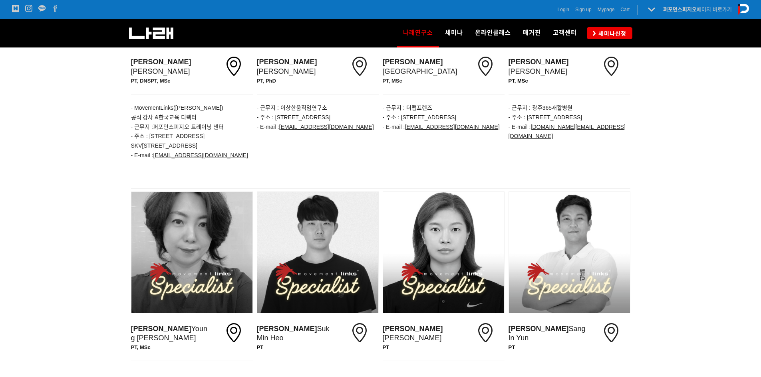
scroll to position [280, 0]
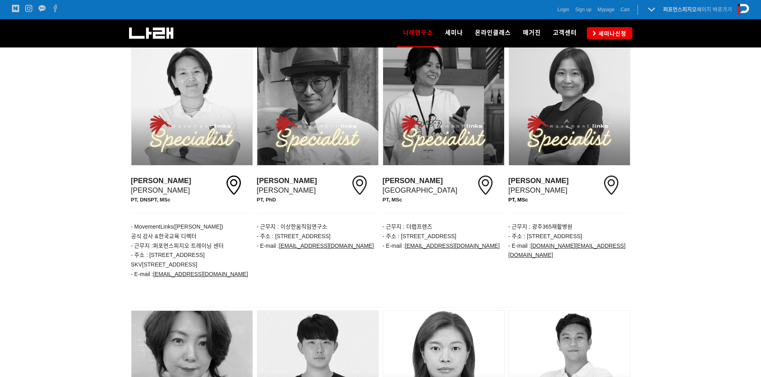
click at [709, 204] on div at bounding box center [380, 128] width 761 height 357
